Goal: Complete application form: Complete application form

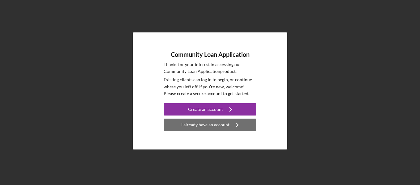
click at [205, 127] on div "I already have an account" at bounding box center [205, 125] width 48 height 12
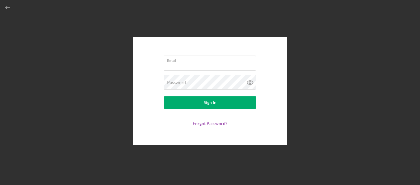
type input "[EMAIL_ADDRESS][DOMAIN_NAME]"
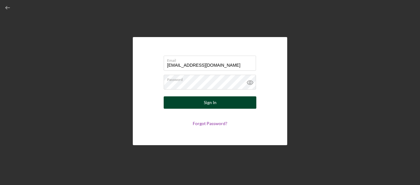
click at [198, 99] on button "Sign In" at bounding box center [210, 102] width 93 height 12
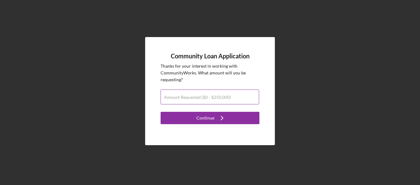
click at [197, 98] on label "Amount Requested ($0 - $250,000)" at bounding box center [197, 97] width 67 height 5
click at [197, 98] on input "Amount Requested ($0 - $250,000)" at bounding box center [210, 97] width 99 height 15
type input "$250,000"
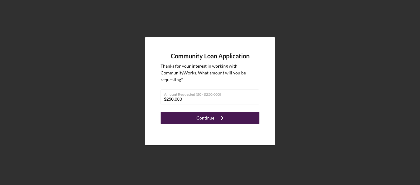
click at [207, 118] on div "Continue" at bounding box center [206, 118] width 18 height 12
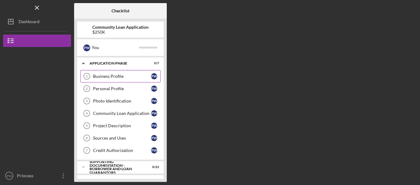
click at [110, 74] on div "Business Profile" at bounding box center [122, 76] width 58 height 5
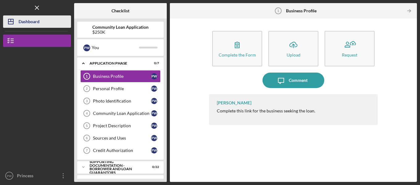
click at [26, 22] on div "Dashboard" at bounding box center [29, 22] width 21 height 14
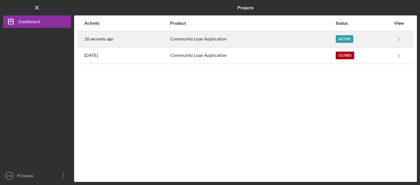
click at [341, 39] on div "Active" at bounding box center [345, 39] width 18 height 8
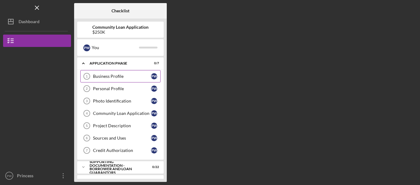
click at [105, 74] on link "Business Profile 1 Business Profile P W" at bounding box center [120, 76] width 80 height 12
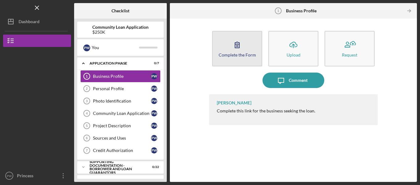
click at [229, 57] on button "Complete the Form Form" at bounding box center [237, 49] width 50 height 36
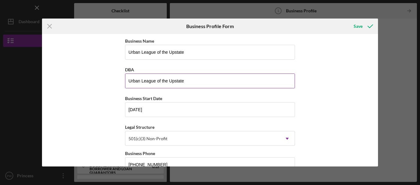
scroll to position [31, 0]
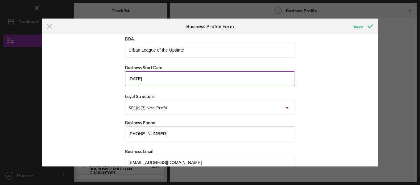
click at [208, 77] on input "[DATE]" at bounding box center [210, 78] width 170 height 15
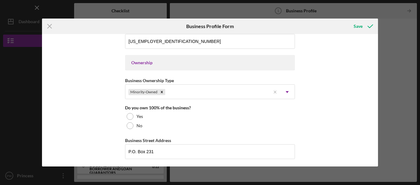
scroll to position [278, 0]
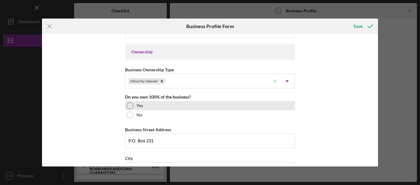
type input "[DATE]"
click at [133, 105] on div "Yes" at bounding box center [210, 105] width 170 height 9
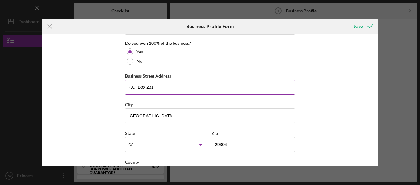
scroll to position [340, 0]
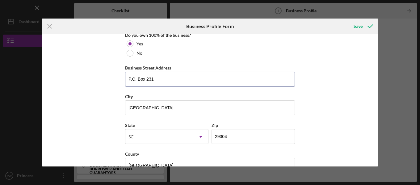
drag, startPoint x: 162, startPoint y: 79, endPoint x: 68, endPoint y: 77, distance: 94.0
click at [70, 77] on div "Business Name Urban League of the Upstate DBA Urban League of the Upstate Busin…" at bounding box center [210, 100] width 336 height 133
type input "[STREET_ADDRESS][PERSON_NAME]"
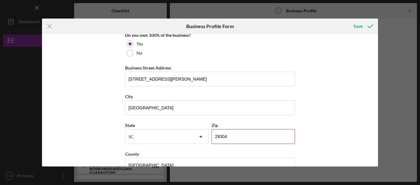
click at [242, 138] on input "29304" at bounding box center [253, 136] width 83 height 15
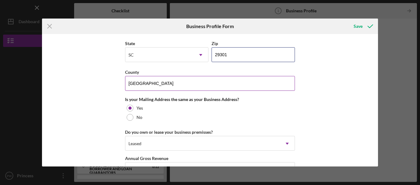
scroll to position [433, 0]
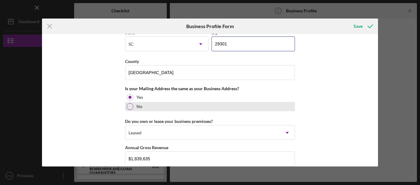
type input "29301"
click at [132, 107] on div at bounding box center [130, 106] width 7 height 7
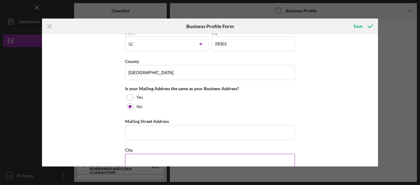
scroll to position [494, 0]
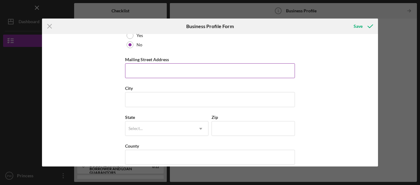
click at [168, 70] on input "Mailing Street Address" at bounding box center [210, 70] width 170 height 15
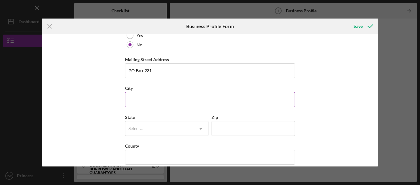
click at [164, 100] on input "City" at bounding box center [210, 99] width 170 height 15
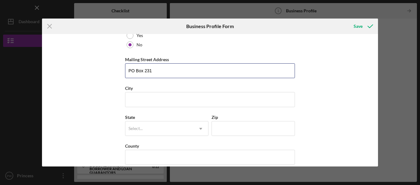
drag, startPoint x: 159, startPoint y: 71, endPoint x: 82, endPoint y: 64, distance: 77.9
click at [86, 65] on div "Business Name Urban League of the Upstate DBA Urban League of the Upstate Busin…" at bounding box center [210, 100] width 336 height 133
type input "PO Box 8063"
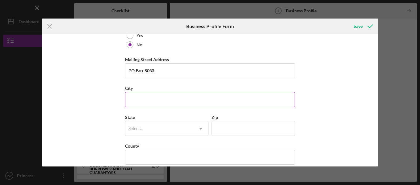
click at [138, 102] on input "City" at bounding box center [210, 99] width 170 height 15
type input "[GEOGRAPHIC_DATA]"
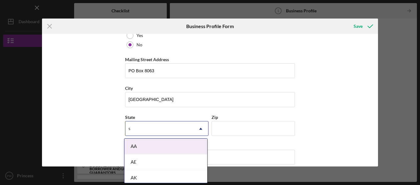
type input "s"
click at [338, 86] on div "Business Name Urban League of the Upstate DBA Urban League of the Upstate Busin…" at bounding box center [210, 100] width 336 height 133
click at [138, 128] on div "Select..." at bounding box center [136, 128] width 14 height 5
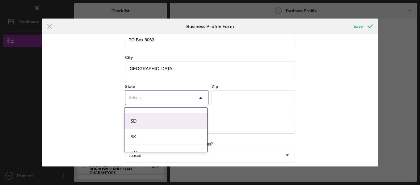
scroll to position [975, 0]
click at [135, 115] on div "SC" at bounding box center [166, 118] width 83 height 16
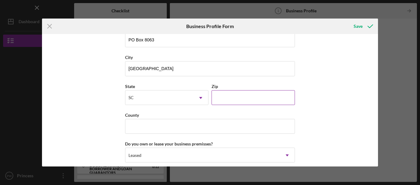
click at [248, 98] on input "Zip" at bounding box center [253, 97] width 83 height 15
type input "29604"
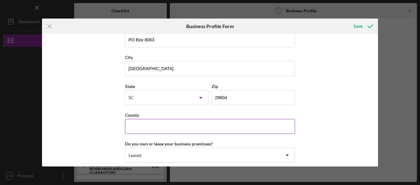
click at [163, 128] on input "County" at bounding box center [210, 126] width 170 height 15
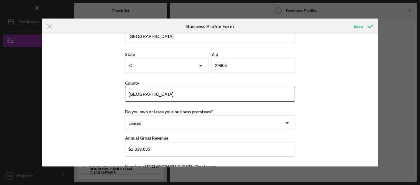
scroll to position [587, 0]
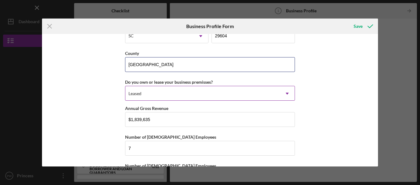
type input "[GEOGRAPHIC_DATA]"
click at [191, 92] on div "Leased" at bounding box center [202, 94] width 155 height 14
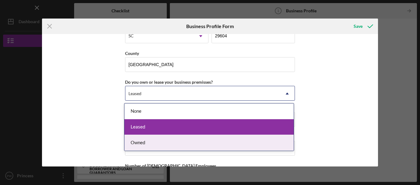
click at [152, 142] on div "Owned" at bounding box center [209, 143] width 169 height 16
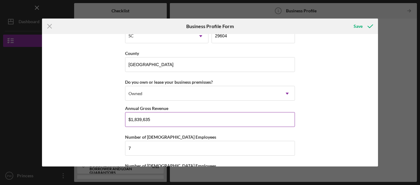
scroll to position [614, 0]
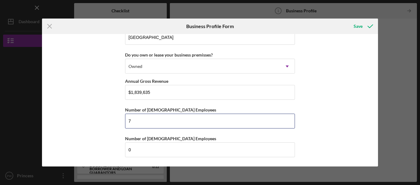
drag, startPoint x: 136, startPoint y: 119, endPoint x: 121, endPoint y: 121, distance: 15.6
click at [121, 121] on div "Business Name Urban League of the Upstate DBA Urban League of the Upstate Busin…" at bounding box center [210, 100] width 336 height 133
type input "4"
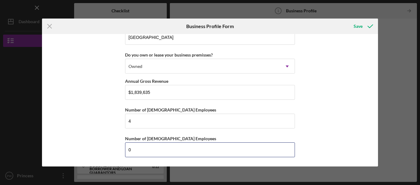
drag, startPoint x: 141, startPoint y: 149, endPoint x: 99, endPoint y: 145, distance: 42.2
click at [99, 148] on div "Business Name Urban League of the Upstate DBA Urban League of the Upstate Busin…" at bounding box center [210, 100] width 336 height 133
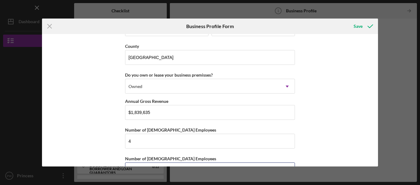
scroll to position [583, 0]
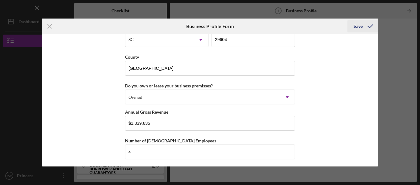
click at [360, 25] on div "Save" at bounding box center [358, 26] width 9 height 12
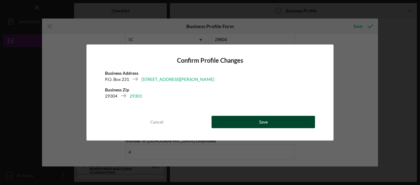
click at [256, 122] on button "Save" at bounding box center [264, 122] width 104 height 12
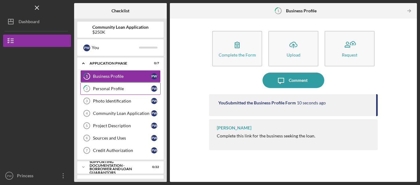
click at [108, 89] on div "Personal Profile" at bounding box center [122, 88] width 58 height 5
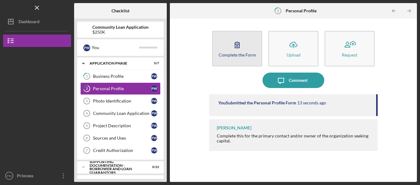
click at [232, 55] on div "Complete the Form" at bounding box center [237, 55] width 37 height 5
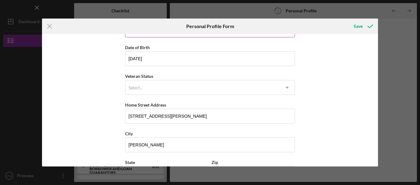
scroll to position [62, 0]
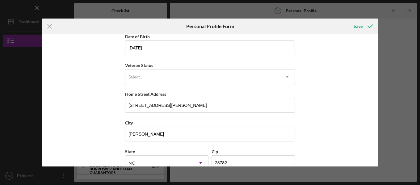
click at [191, 75] on div "Select..." at bounding box center [202, 77] width 155 height 14
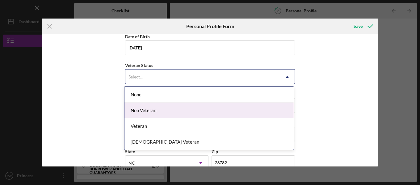
click at [173, 115] on div "Non Veteran" at bounding box center [209, 111] width 169 height 16
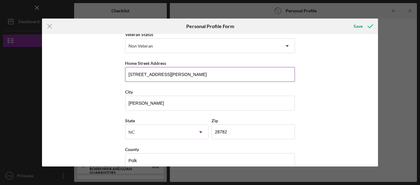
scroll to position [104, 0]
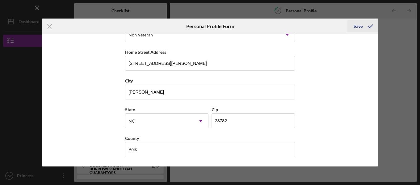
click at [357, 25] on div "Save" at bounding box center [358, 26] width 9 height 12
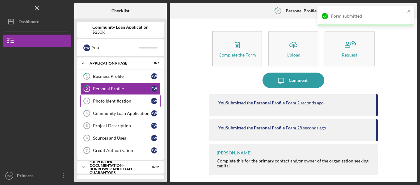
click at [115, 103] on div "Photo Identification" at bounding box center [122, 101] width 58 height 5
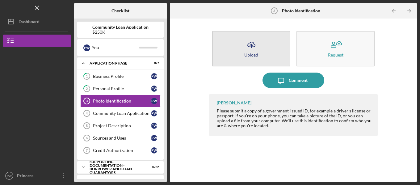
click at [250, 43] on icon "button" at bounding box center [251, 44] width 7 height 5
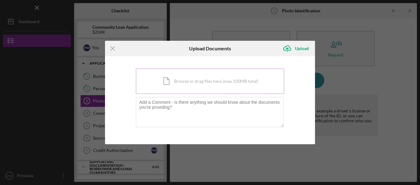
click at [222, 83] on div "Icon/Document Browse or drag files here (max 100MB total) Tap to choose files o…" at bounding box center [210, 81] width 148 height 25
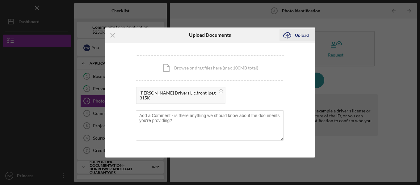
click at [300, 34] on div "Upload" at bounding box center [302, 35] width 14 height 12
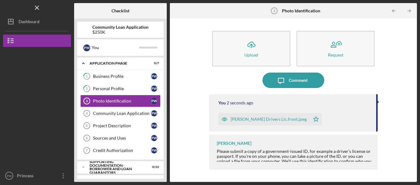
click at [260, 118] on div "[PERSON_NAME] Drivers Lic.front.jpeg" at bounding box center [269, 119] width 76 height 5
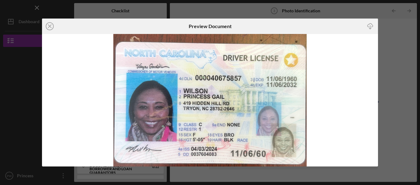
click at [364, 11] on div "Icon/Close Preview Document Icon/Download" at bounding box center [210, 92] width 420 height 185
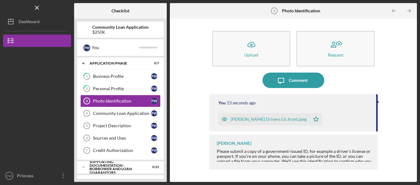
drag, startPoint x: 376, startPoint y: 118, endPoint x: 379, endPoint y: 127, distance: 9.5
click at [379, 127] on div "Icon/Upload Upload Request Icon/Message Comment You 13 seconds ago [PERSON_NAME…" at bounding box center [293, 100] width 241 height 157
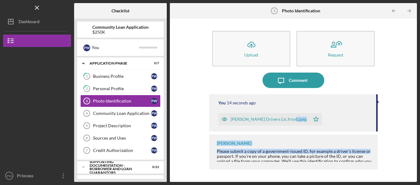
drag, startPoint x: 376, startPoint y: 125, endPoint x: 377, endPoint y: 141, distance: 16.1
click at [377, 141] on div "You 14 seconds ago [PERSON_NAME] Drivers Lic.front.jpeg Icon/Star [PERSON_NAME]…" at bounding box center [293, 133] width 169 height 78
click at [408, 10] on icon "Icon/Table Pagination Arrow" at bounding box center [410, 11] width 14 height 14
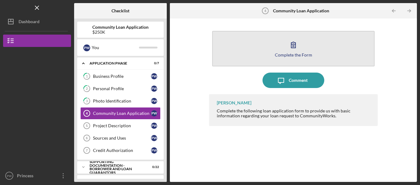
click at [290, 49] on icon "button" at bounding box center [293, 44] width 15 height 15
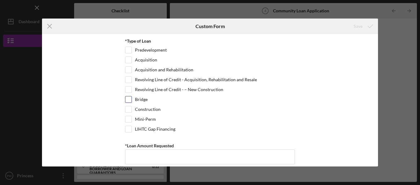
scroll to position [31, 0]
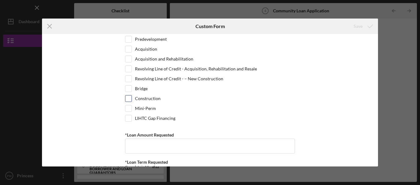
click at [125, 96] on input "Construction" at bounding box center [128, 98] width 6 height 6
checkbox input "true"
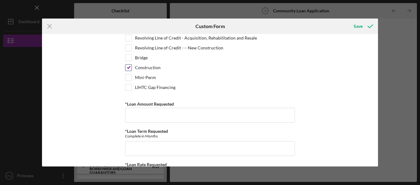
scroll to position [93, 0]
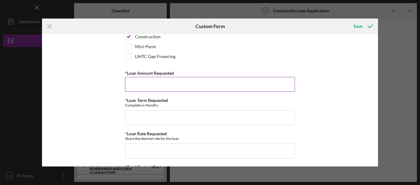
click at [158, 85] on input "*Loan Amount Requested" at bounding box center [210, 84] width 170 height 15
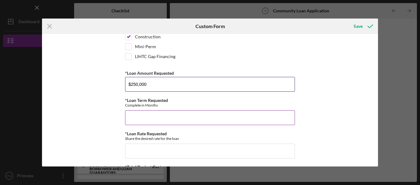
type input "$250,000"
click at [180, 119] on input "*Loan Term Requested" at bounding box center [210, 117] width 170 height 15
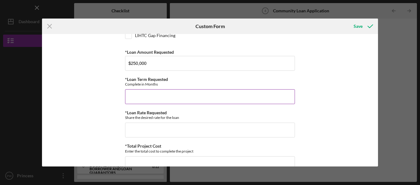
scroll to position [124, 0]
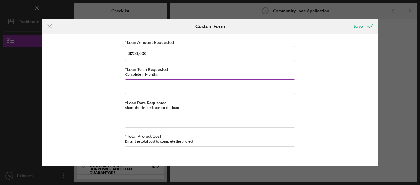
click at [149, 86] on input "*Loan Term Requested" at bounding box center [210, 86] width 170 height 15
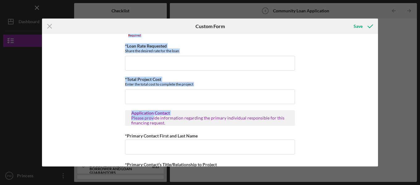
scroll to position [185, 0]
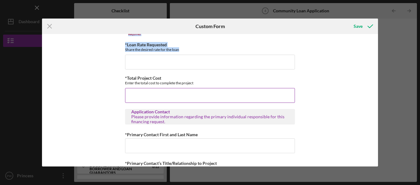
drag, startPoint x: 123, startPoint y: 39, endPoint x: 164, endPoint y: 99, distance: 72.4
click at [164, 99] on div "Summary of Request *Type of Loan Predevelopment Acquisition Acquisition and Reh…" at bounding box center [210, 100] width 336 height 133
copy div "*Loan Amount Requested *Loan Term Requested Complete in Months Required *Loan R…"
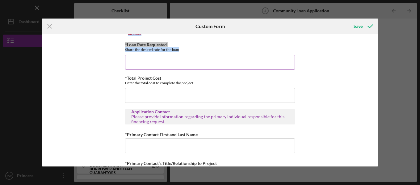
click at [190, 62] on input "*Loan Rate Requested" at bounding box center [210, 62] width 170 height 15
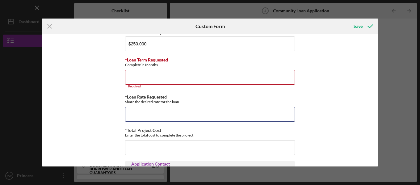
scroll to position [124, 0]
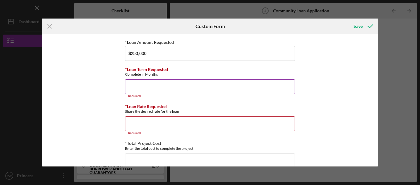
click at [172, 83] on input "*Loan Term Requested" at bounding box center [210, 86] width 170 height 15
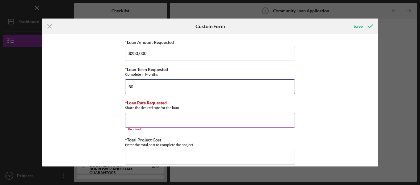
type input "60"
click at [196, 119] on input "*Loan Rate Requested" at bounding box center [210, 120] width 170 height 15
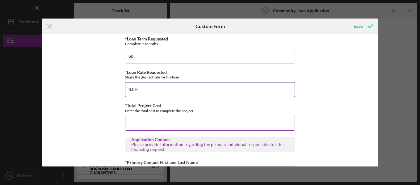
scroll to position [155, 0]
type input "6.50000%"
click at [186, 125] on input "*Total Project Cost" at bounding box center [210, 123] width 170 height 15
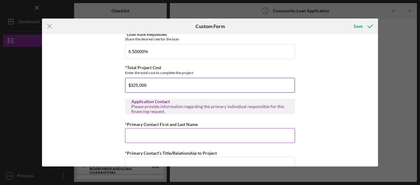
scroll to position [216, 0]
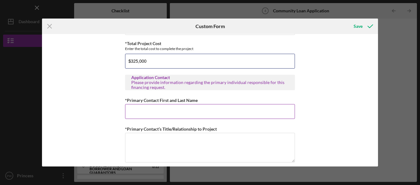
type input "$325,000"
click at [186, 110] on input "*Primary Contact First and Last Name" at bounding box center [210, 111] width 170 height 15
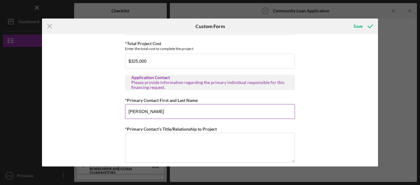
type input "[PERSON_NAME]"
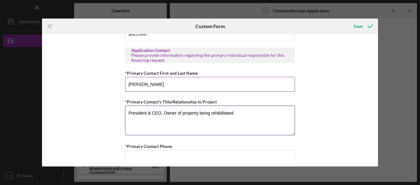
scroll to position [278, 0]
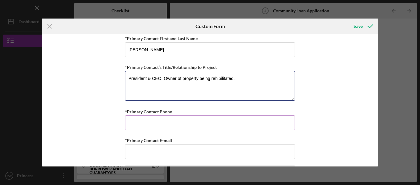
type textarea "President & CEO, Owner of property being rehibilitated."
click at [167, 126] on input "*Primary Contact Phone" at bounding box center [210, 123] width 170 height 15
type input "8,644,488,256"
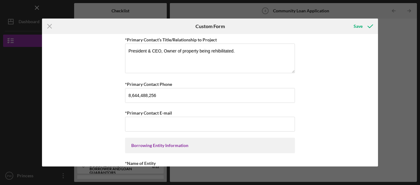
scroll to position [340, 0]
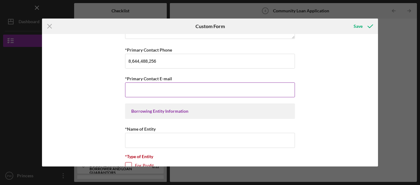
click at [190, 88] on input "*Primary Contact E-mail" at bounding box center [210, 90] width 170 height 15
type input "[EMAIL_ADDRESS][DOMAIN_NAME]"
click at [296, 119] on div "Summary of Request *Type of Loan Predevelopment Acquisition Acquisition and Reh…" at bounding box center [210, 100] width 336 height 133
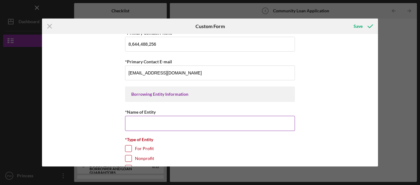
scroll to position [371, 0]
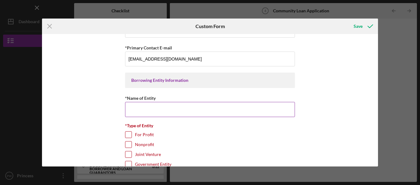
click at [223, 112] on input "*Name of Entity" at bounding box center [210, 109] width 170 height 15
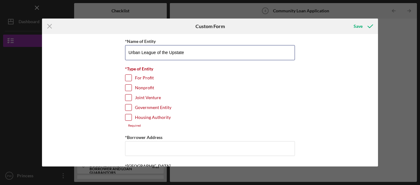
scroll to position [433, 0]
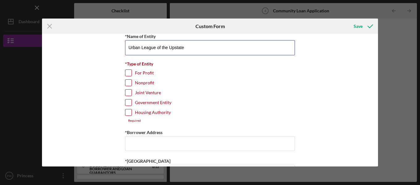
type input "Urban League of the Upstate"
click at [127, 82] on input "Nonprofit" at bounding box center [128, 83] width 6 height 6
checkbox input "true"
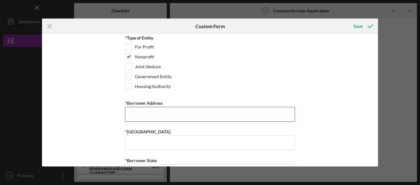
scroll to position [494, 0]
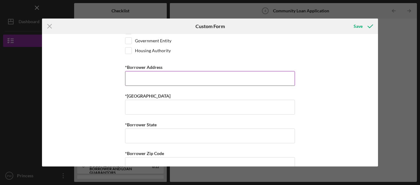
click at [191, 82] on input "*Borrower Address" at bounding box center [210, 78] width 170 height 15
type input "[STREET_ADDRESS][PERSON_NAME]"
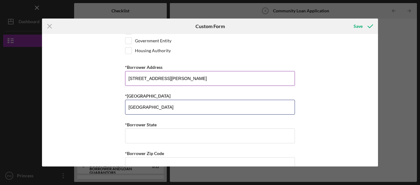
type input "[GEOGRAPHIC_DATA]"
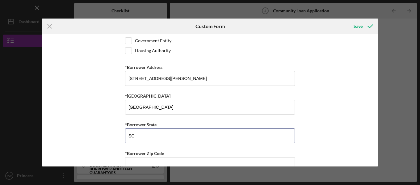
type input "SC"
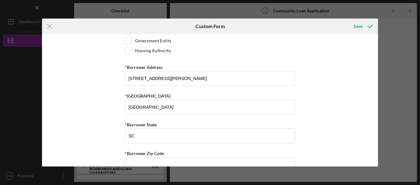
click at [95, 121] on div "Summary of Request *Type of Loan Predevelopment Acquisition Acquisition and Reh…" at bounding box center [210, 100] width 336 height 133
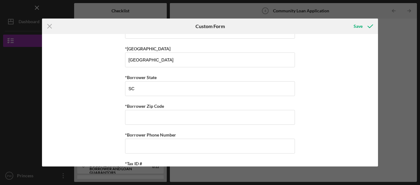
scroll to position [587, 0]
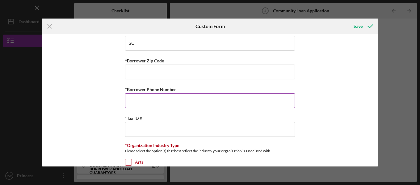
click at [142, 98] on input "*Borrower Phone Number" at bounding box center [210, 100] width 170 height 15
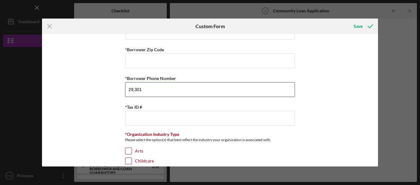
scroll to position [618, 0]
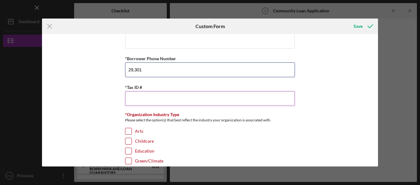
type input "29,301"
click at [154, 96] on input "*Tax ID #" at bounding box center [210, 98] width 170 height 15
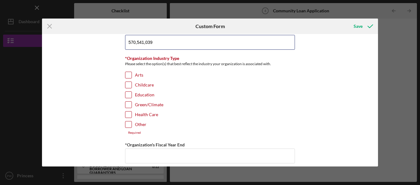
scroll to position [680, 0]
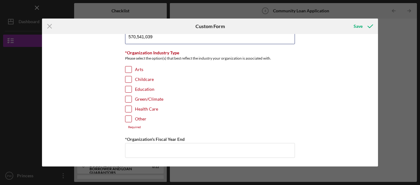
type input "570,541,039"
click at [129, 120] on input "Other" at bounding box center [128, 119] width 6 height 6
checkbox input "true"
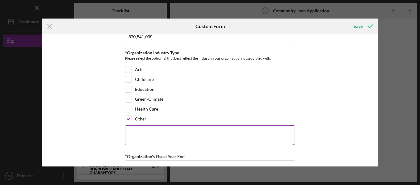
drag, startPoint x: 151, startPoint y: 132, endPoint x: 156, endPoint y: 132, distance: 4.6
click at [151, 132] on textarea at bounding box center [210, 135] width 170 height 20
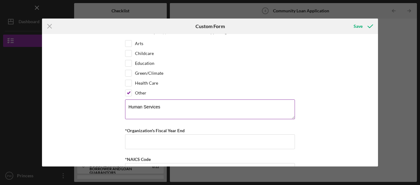
scroll to position [742, 0]
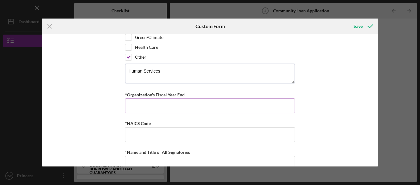
type textarea "Human Services"
click at [181, 106] on input "*Organization's Fiscal Year End" at bounding box center [210, 106] width 170 height 15
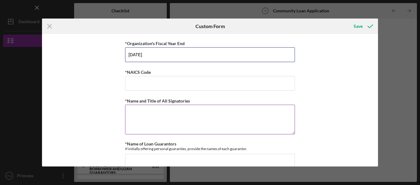
scroll to position [804, 0]
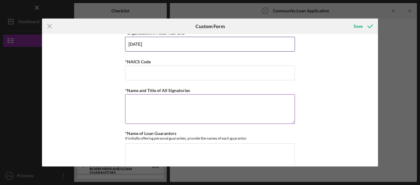
type input "[DATE]"
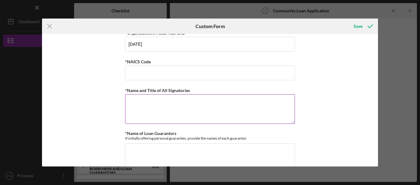
click at [193, 107] on textarea "*Name and Title of All Signatories" at bounding box center [210, 109] width 170 height 30
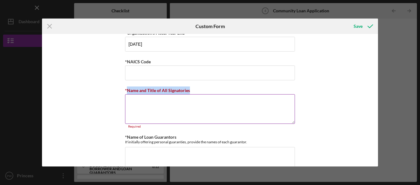
drag, startPoint x: 181, startPoint y: 89, endPoint x: 126, endPoint y: 93, distance: 55.2
click at [126, 93] on div "*Name and Title of All Signatories" at bounding box center [210, 91] width 170 height 8
copy label "Name and Title of All Signatories"
click at [144, 99] on textarea "*Name and Title of All Signatories" at bounding box center [210, 109] width 170 height 30
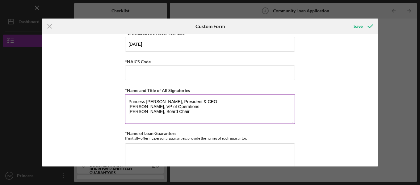
scroll to position [865, 0]
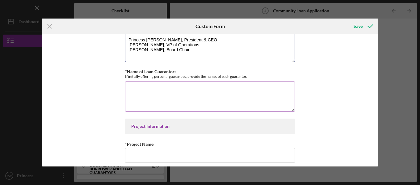
type textarea "Princess [PERSON_NAME], President & CEO [PERSON_NAME], VP of Operations [PERSON…"
click at [168, 88] on textarea "*Name of Loan Guarantors" at bounding box center [210, 97] width 170 height 30
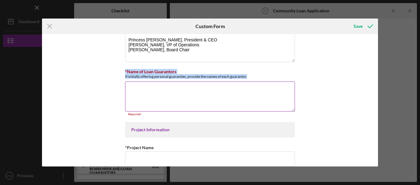
drag, startPoint x: 124, startPoint y: 70, endPoint x: 247, endPoint y: 76, distance: 122.5
click at [247, 76] on div "*Name of Loan Guarantors If initially offering personal guaranties, provide the…" at bounding box center [210, 74] width 170 height 10
copy div "*Name of Loan Guarantors If initially offering personal guaranties, provide the…"
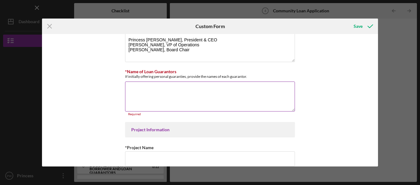
click at [147, 86] on textarea "*Name of Loan Guarantors" at bounding box center [210, 97] width 170 height 30
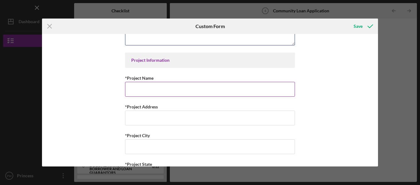
scroll to position [927, 0]
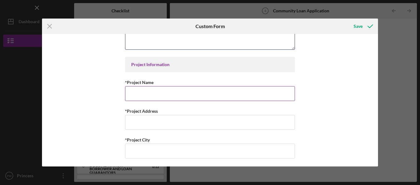
type textarea "N/A"
click at [152, 95] on input "*Project Name" at bounding box center [210, 93] width 170 height 15
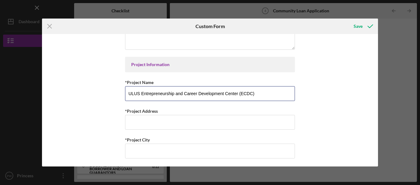
scroll to position [958, 0]
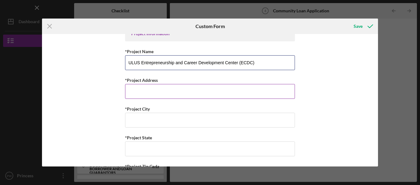
type input "ULUS Entrepreneurship and Career Development Center (ECDC)"
click at [171, 98] on input "*Project Address" at bounding box center [210, 91] width 170 height 15
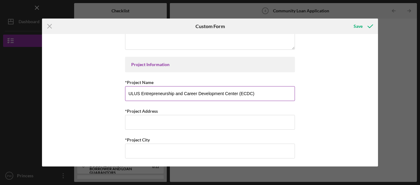
click at [158, 95] on input "ULUS Entrepreneurship and Career Development Center (ECDC)" at bounding box center [210, 93] width 170 height 15
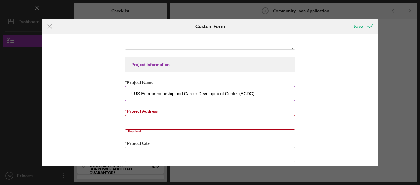
drag, startPoint x: 260, startPoint y: 93, endPoint x: 128, endPoint y: 94, distance: 131.7
click at [128, 94] on input "ULUS Entrepreneurship and Career Development Center (ECDC)" at bounding box center [210, 93] width 170 height 15
click at [184, 94] on input "ULUS Entrepreneurship and Career Development Center (ECDC)" at bounding box center [210, 93] width 170 height 15
drag, startPoint x: 175, startPoint y: 94, endPoint x: 140, endPoint y: 94, distance: 35.2
click at [140, 94] on input "ULUS Entrepreneurship and Career Development Center (ECDC)" at bounding box center [210, 93] width 170 height 15
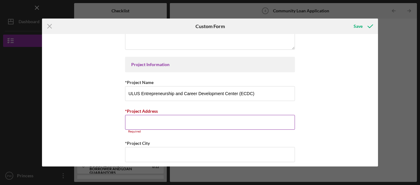
click at [147, 122] on input "*Project Address" at bounding box center [210, 122] width 170 height 15
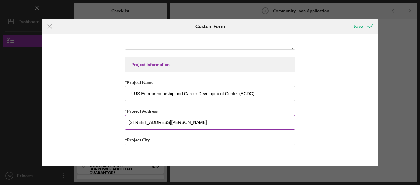
type input "[STREET_ADDRESS][PERSON_NAME]"
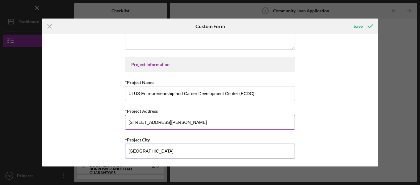
type input "[GEOGRAPHIC_DATA]"
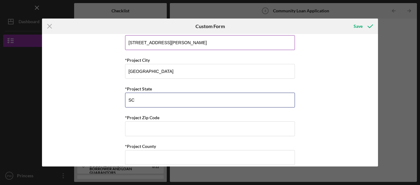
type input "SC"
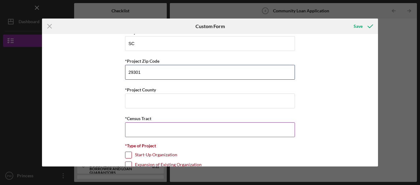
scroll to position [1069, 0]
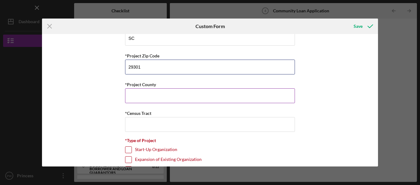
type input "29301"
click at [148, 94] on input "*Project County" at bounding box center [210, 95] width 170 height 15
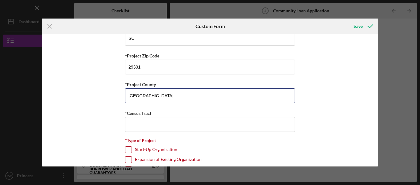
type input "[GEOGRAPHIC_DATA]"
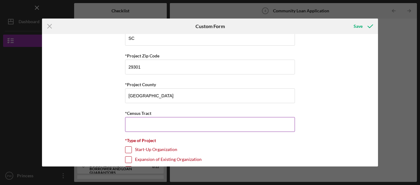
click at [161, 124] on input "*Census Tract" at bounding box center [210, 124] width 170 height 15
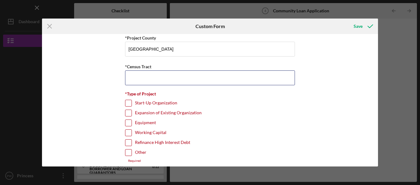
scroll to position [1131, 0]
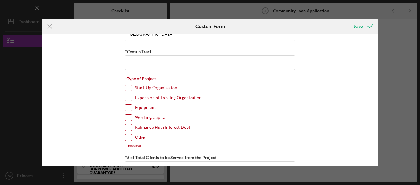
click at [126, 98] on input "Expansion of Existing Organization" at bounding box center [128, 98] width 6 height 6
checkbox input "true"
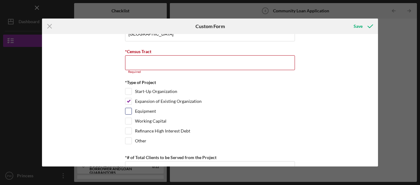
scroll to position [1100, 0]
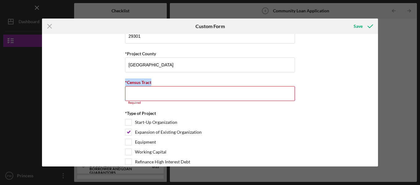
drag, startPoint x: 155, startPoint y: 83, endPoint x: 122, endPoint y: 83, distance: 32.8
click at [122, 83] on div "Summary of Request *Type of Loan Predevelopment Acquisition Acquisition and Reh…" at bounding box center [210, 100] width 336 height 133
copy label "*Census Tract"
click at [184, 96] on input "*Census Tract" at bounding box center [210, 93] width 170 height 15
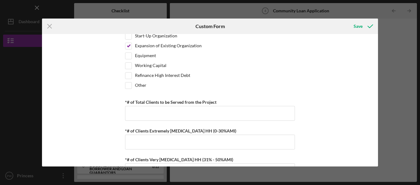
scroll to position [1192, 0]
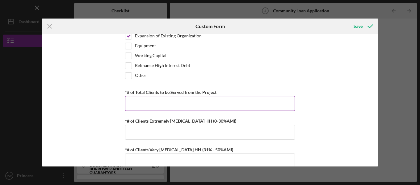
type input "213.01"
click at [245, 105] on input "*# of Total Clients to be Served from the Project" at bounding box center [210, 103] width 170 height 15
